Goal: Information Seeking & Learning: Learn about a topic

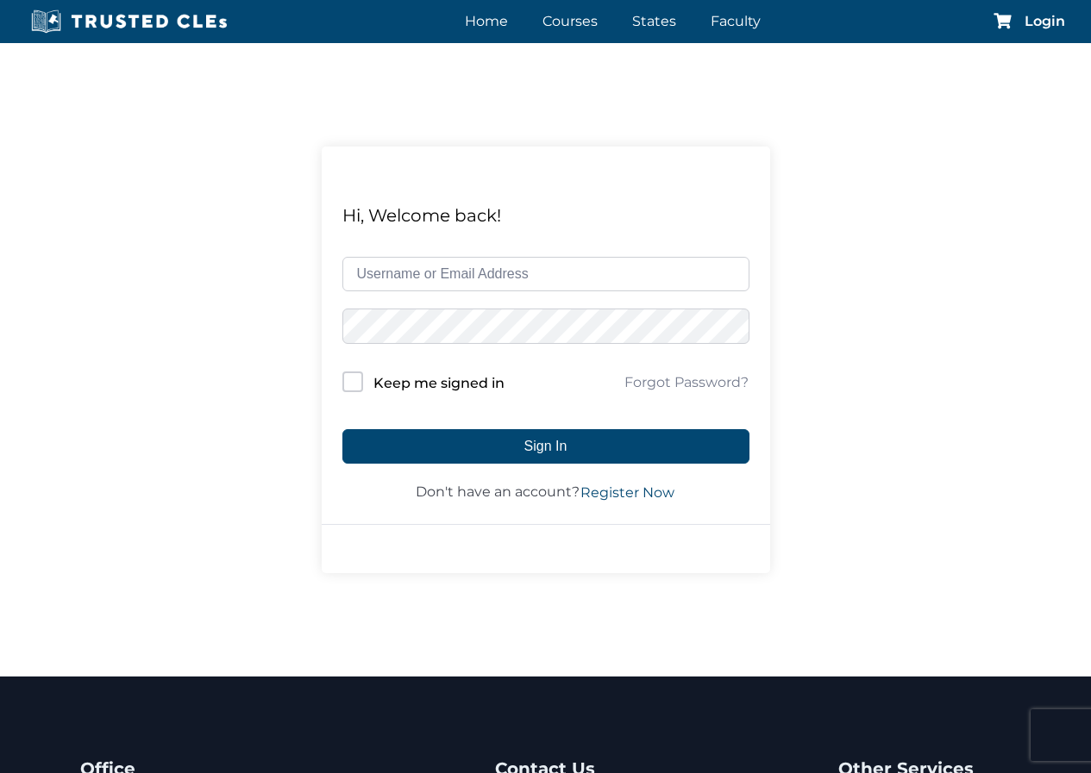
click at [464, 269] on input "text" at bounding box center [545, 274] width 407 height 34
click at [472, 278] on input "text" at bounding box center [545, 274] width 407 height 34
type input "ricardo@rglawfl.com"
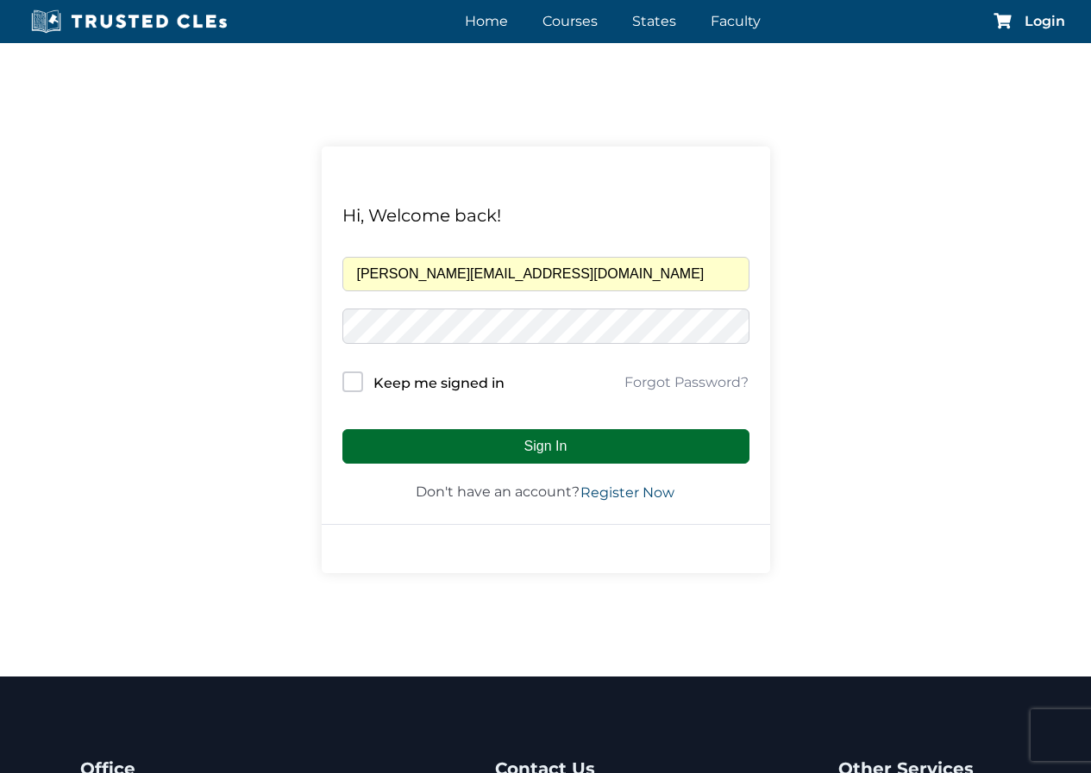
click at [589, 444] on button "Sign In" at bounding box center [545, 446] width 407 height 34
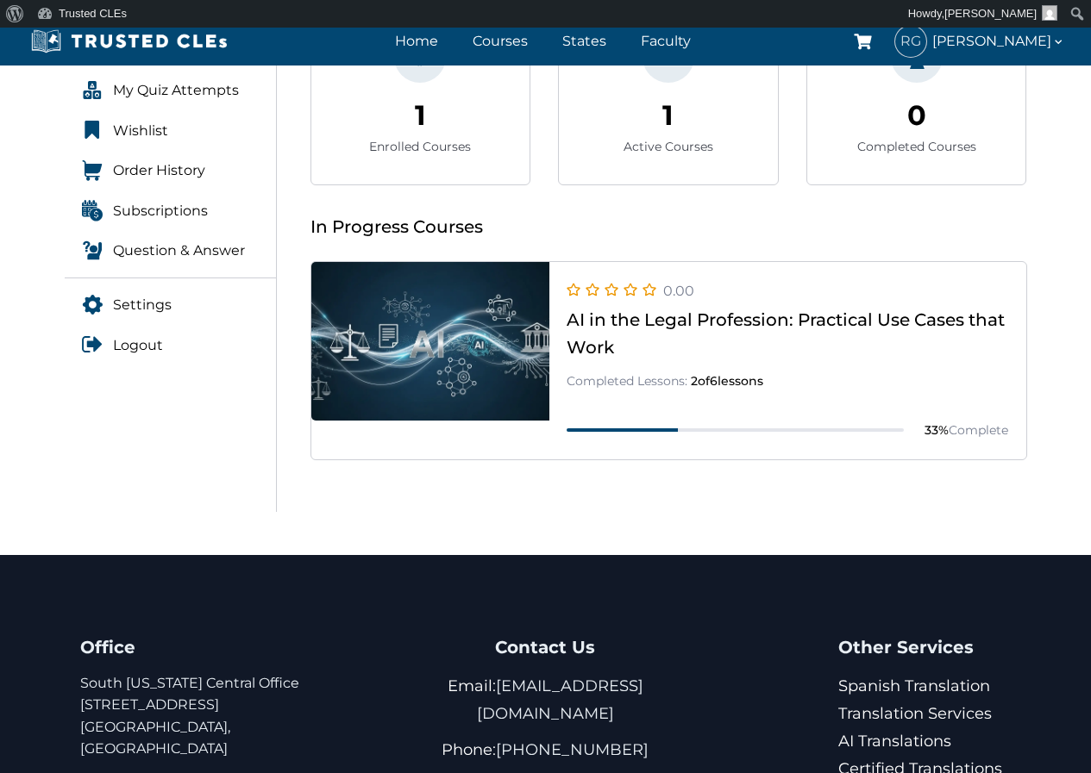
scroll to position [368, 0]
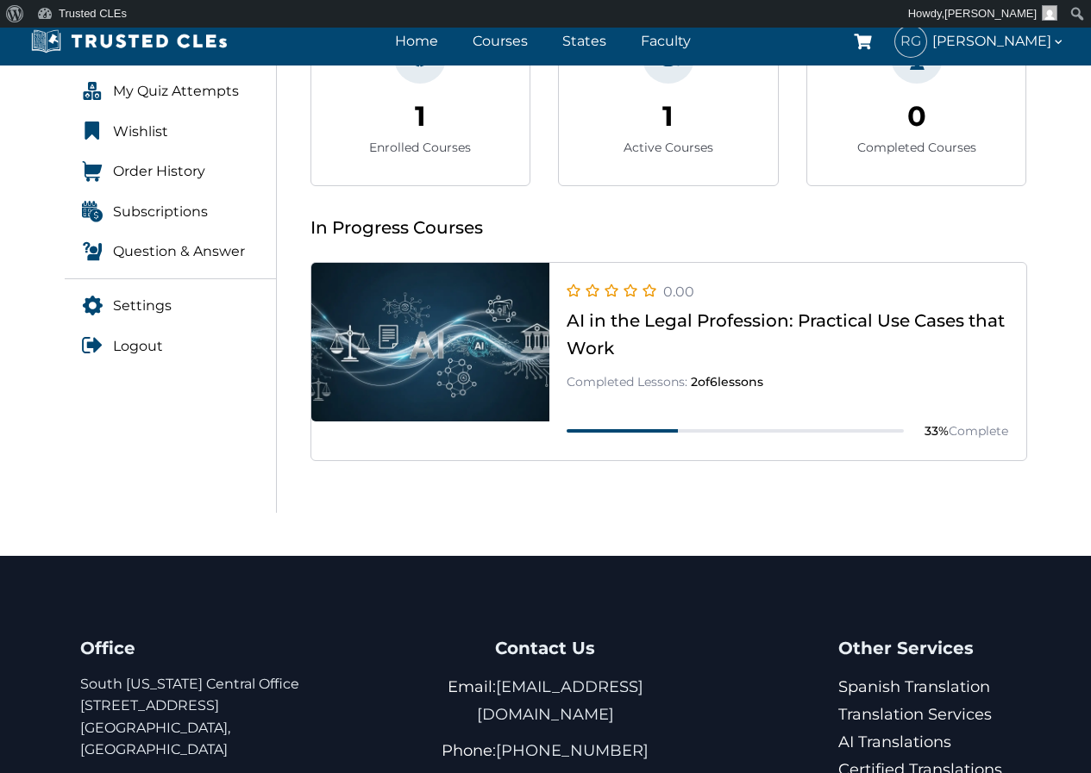
click at [659, 460] on link at bounding box center [668, 460] width 715 height 0
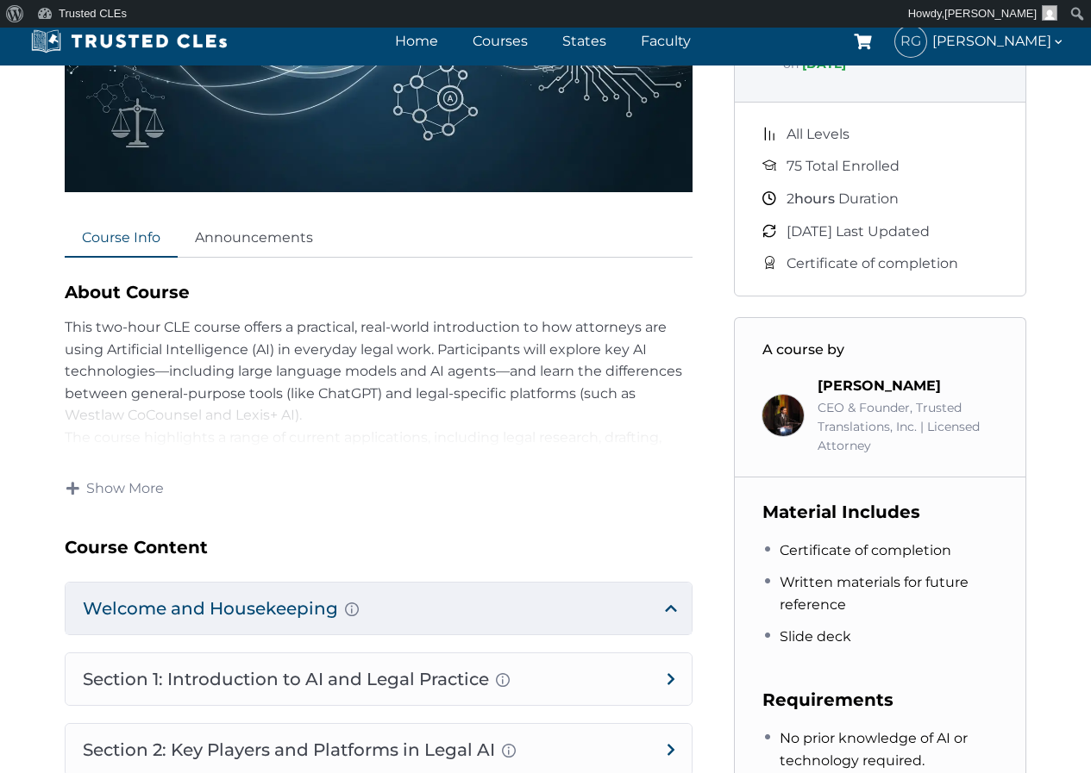
scroll to position [431, 0]
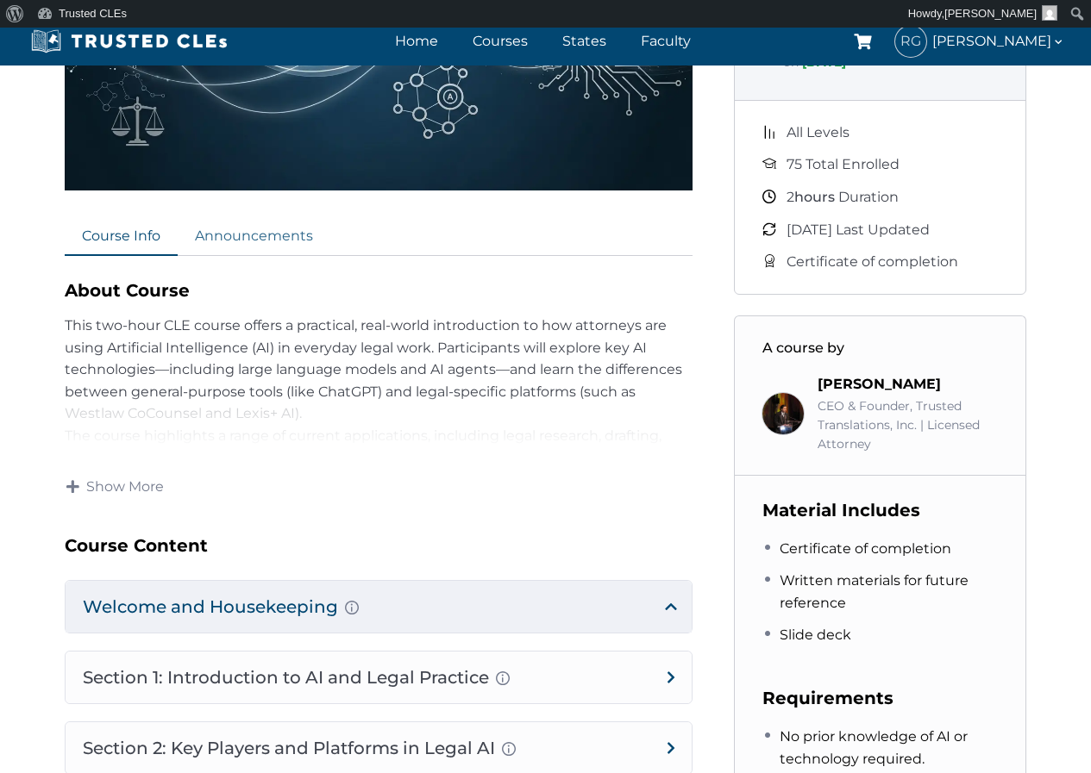
click at [263, 241] on link "Announcements" at bounding box center [254, 237] width 153 height 38
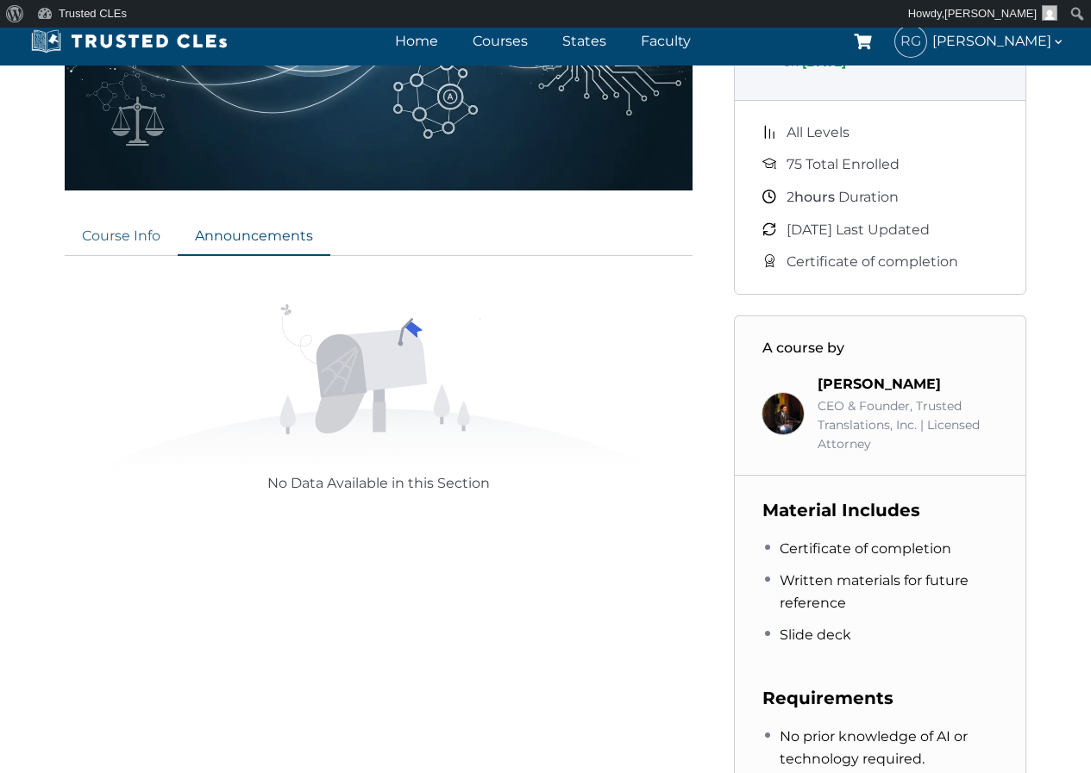
click at [113, 234] on link "Course Info" at bounding box center [121, 237] width 113 height 38
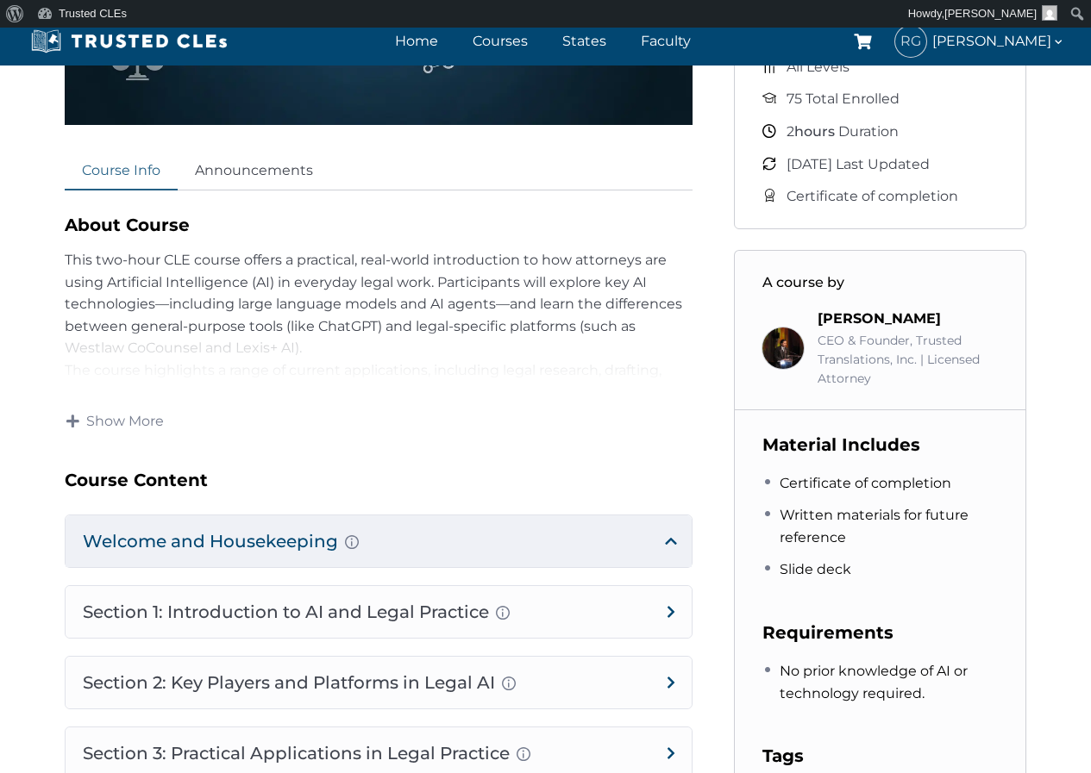
scroll to position [517, 0]
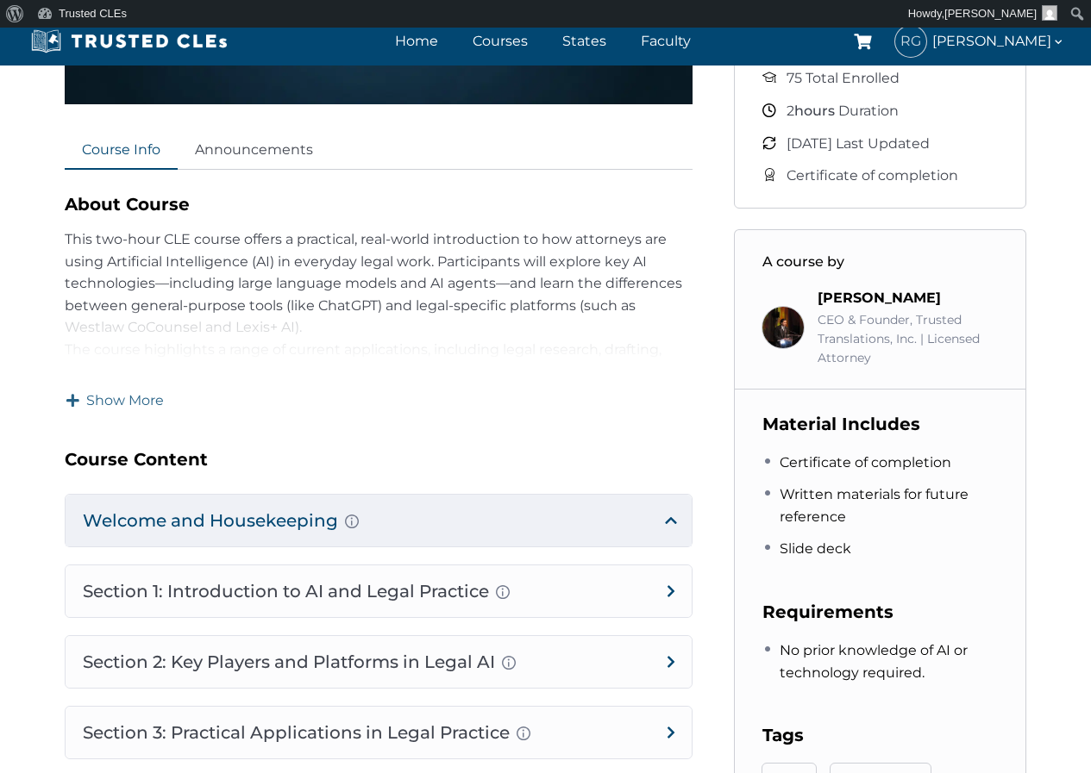
click at [78, 398] on span at bounding box center [73, 401] width 14 height 14
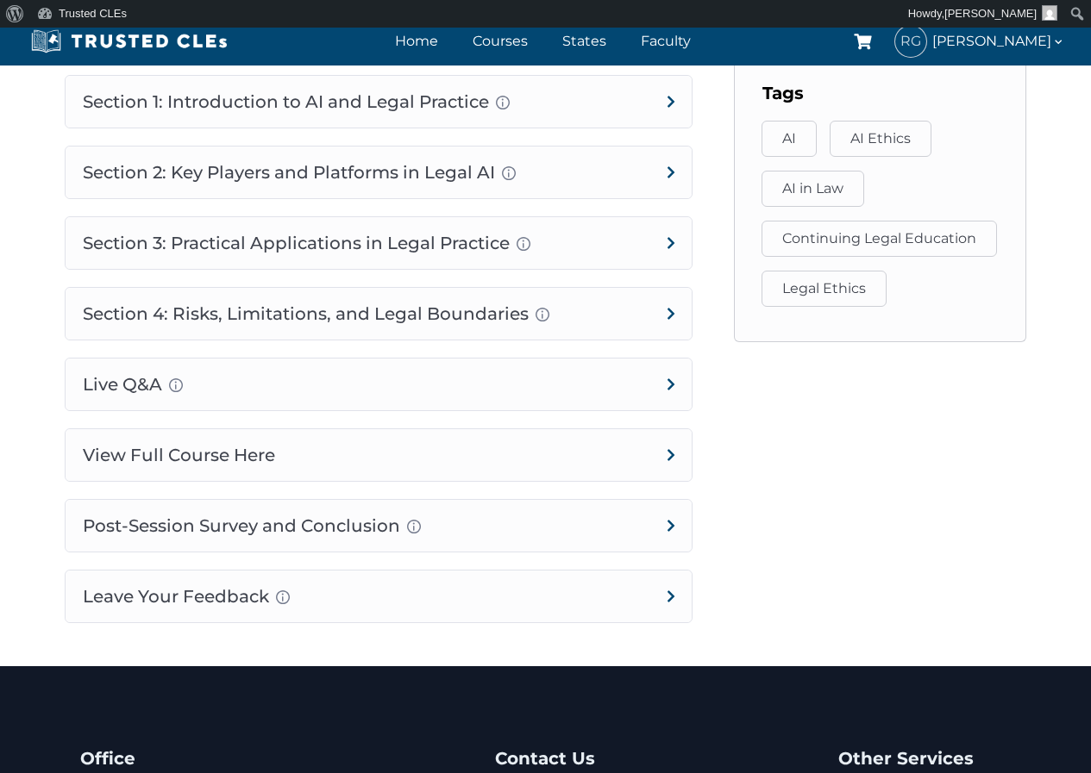
scroll to position [1207, 0]
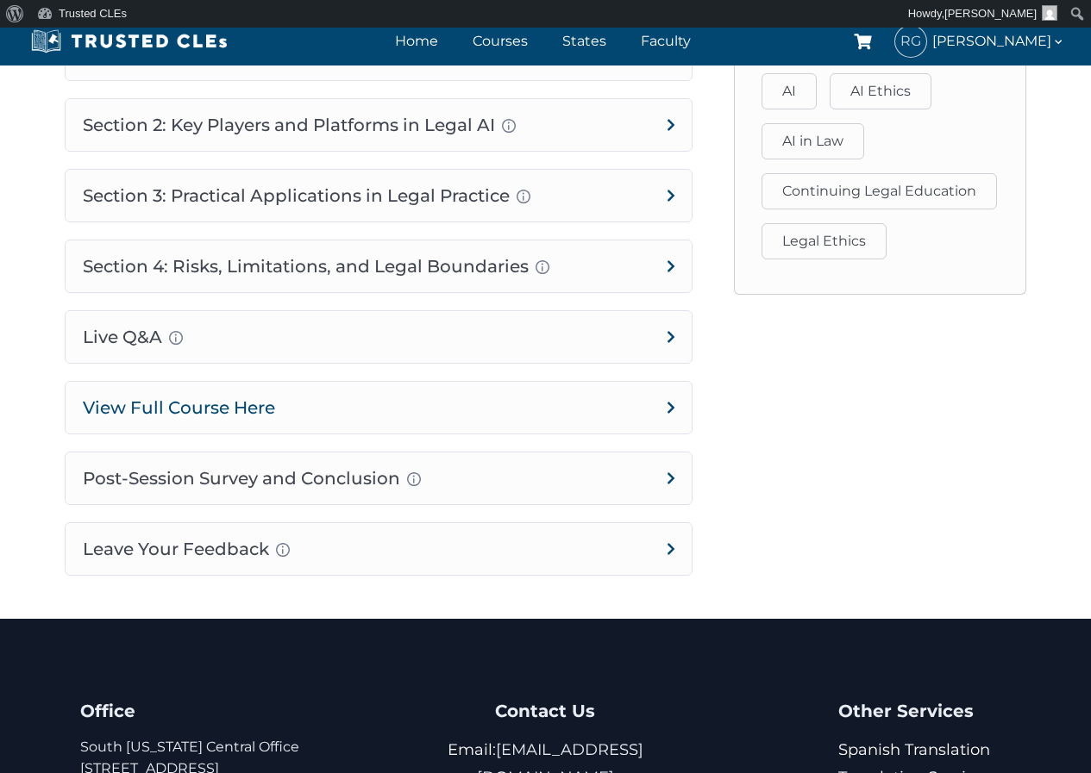
click at [672, 430] on h4 "View Full Course Here" at bounding box center [379, 408] width 626 height 52
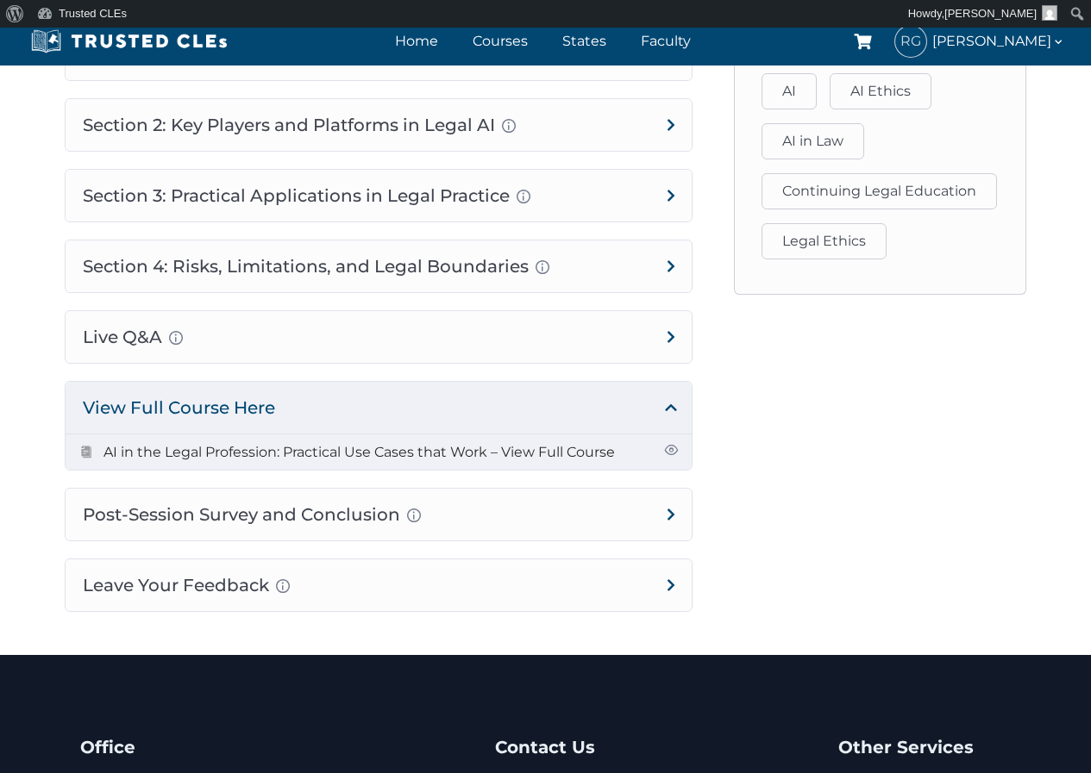
click at [469, 460] on link "AI in the Legal Profession: Practical Use Cases that Work – View Full Course" at bounding box center [358, 452] width 511 height 16
click at [249, 460] on link "AI in the Legal Profession: Practical Use Cases that Work – View Full Course" at bounding box center [358, 452] width 511 height 16
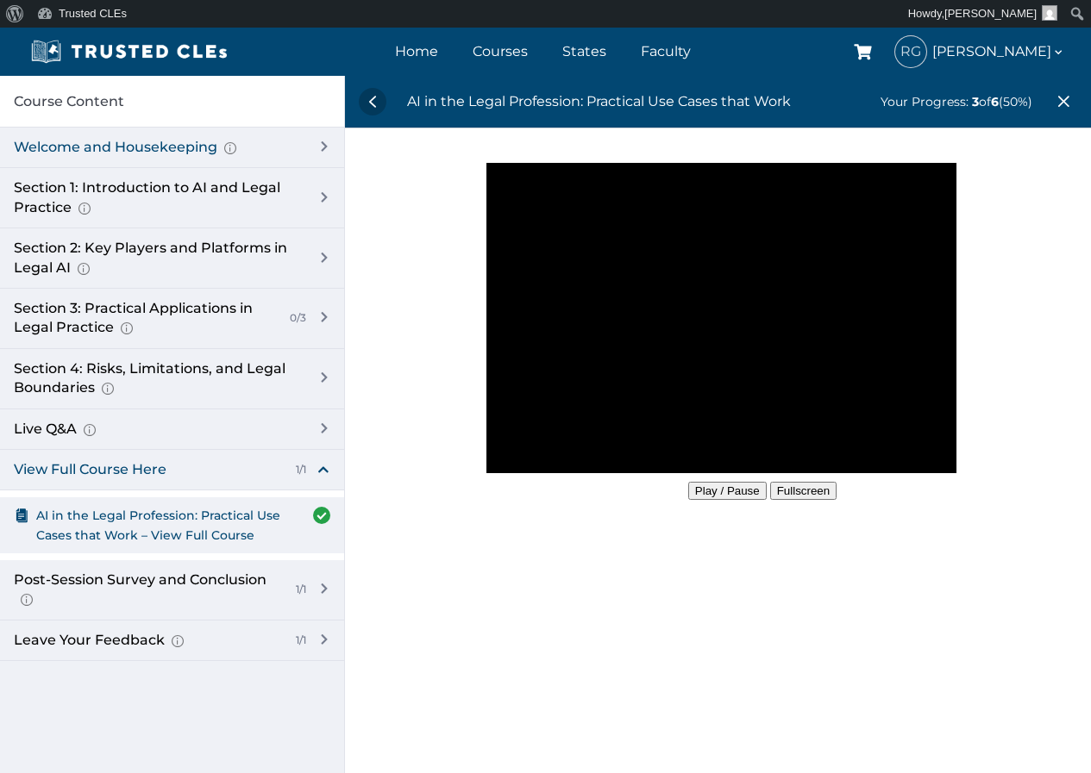
click at [158, 139] on div "Welcome and Housekeeping Introduction of presenters and overview of course stru…" at bounding box center [156, 147] width 285 height 19
